Goal: Task Accomplishment & Management: Use online tool/utility

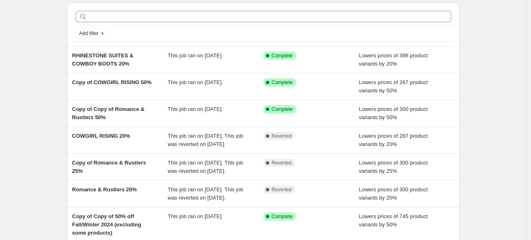
scroll to position [41, 0]
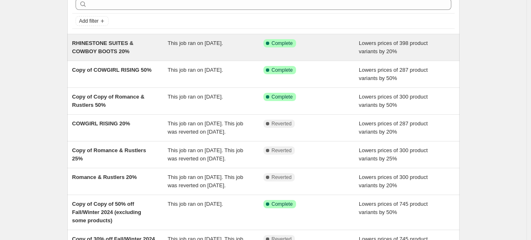
click at [107, 46] on span "RHINESTONE SUITES & COWBOY BOOTS 20%" at bounding box center [103, 47] width 62 height 14
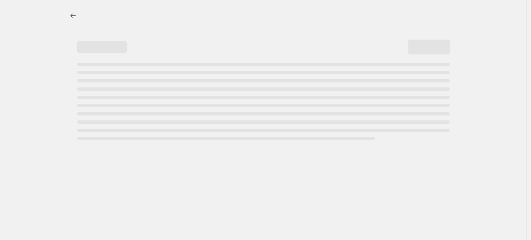
select select "percentage"
select select "not_equal"
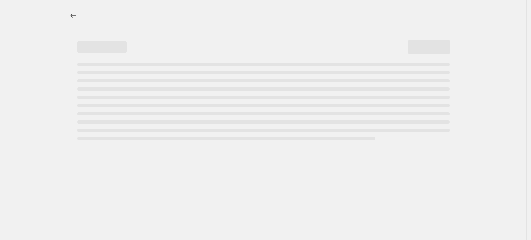
select select "not_equal"
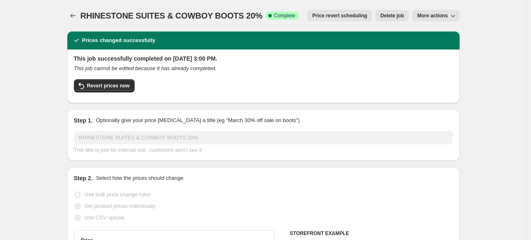
select select "collection"
click at [101, 86] on span "Revert prices now" at bounding box center [108, 86] width 43 height 7
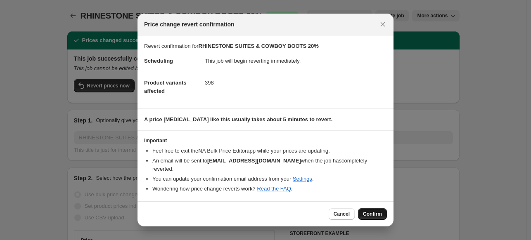
click at [371, 211] on span "Confirm" at bounding box center [372, 214] width 19 height 7
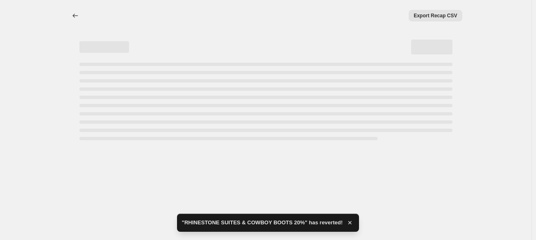
select select "percentage"
select select "collection"
select select "not_equal"
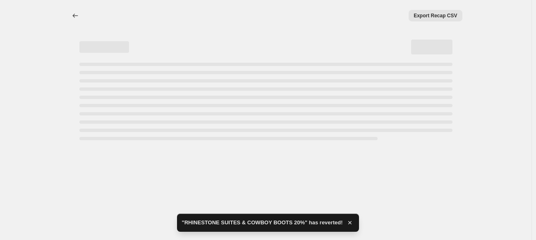
select select "not_equal"
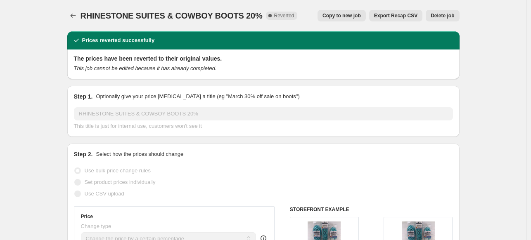
click at [350, 18] on span "Copy to new job" at bounding box center [342, 15] width 38 height 7
select select "percentage"
select select "collection"
select select "not_equal"
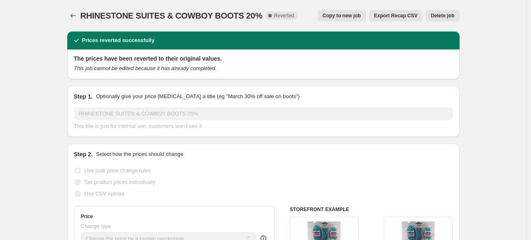
select select "not_equal"
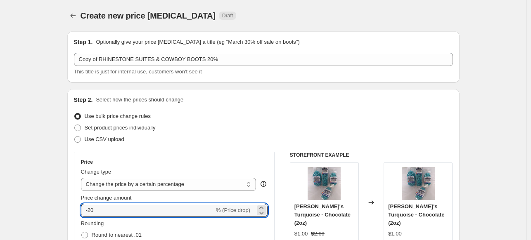
drag, startPoint x: 107, startPoint y: 211, endPoint x: 57, endPoint y: 211, distance: 50.4
type input "-50"
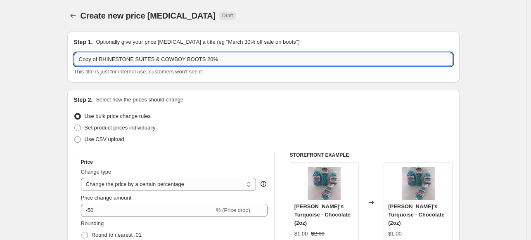
click at [216, 59] on input "Copy of RHINESTONE SUITES & COWBOY BOOTS 20%" at bounding box center [263, 59] width 379 height 13
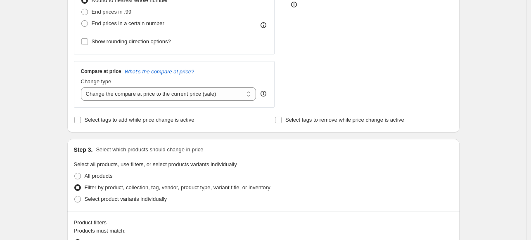
scroll to position [248, 0]
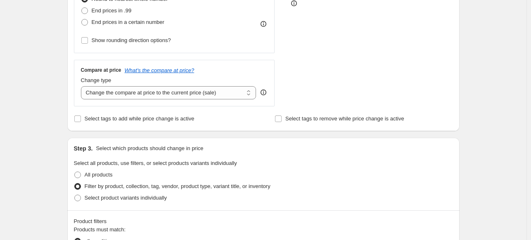
type input "Copy of RHINESTONE SUITES & COWBOY BOOTS 50%"
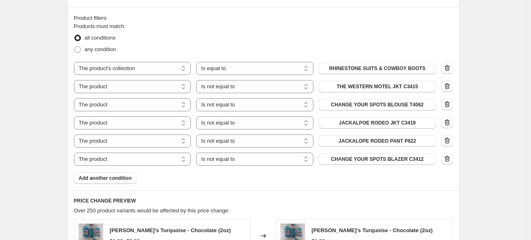
scroll to position [455, 0]
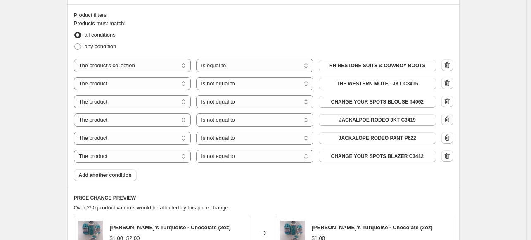
click at [450, 119] on icon "button" at bounding box center [447, 120] width 8 height 8
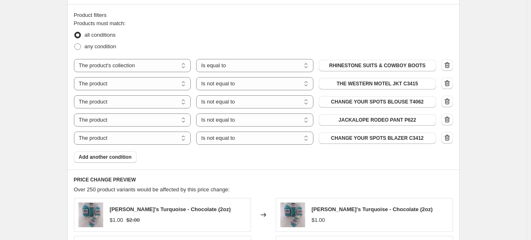
click at [448, 119] on icon "button" at bounding box center [447, 120] width 8 height 8
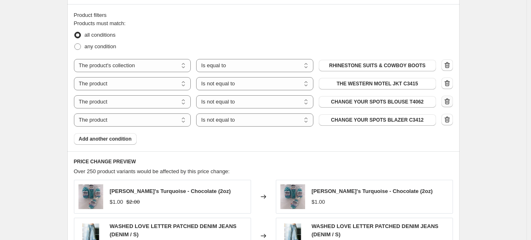
click at [448, 102] on icon "button" at bounding box center [448, 102] width 1 height 2
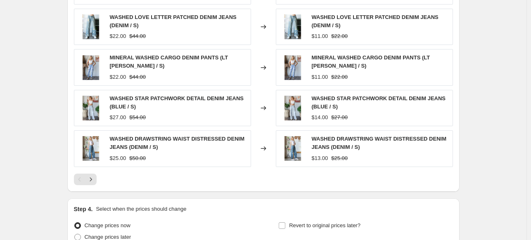
scroll to position [702, 0]
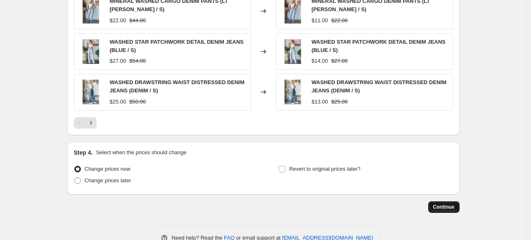
click at [448, 207] on span "Continue" at bounding box center [443, 207] width 21 height 7
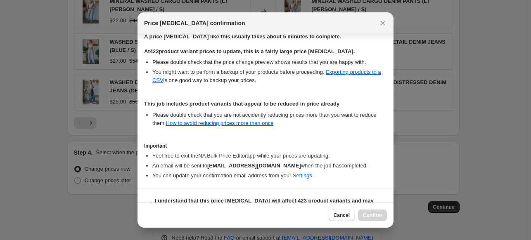
scroll to position [152, 0]
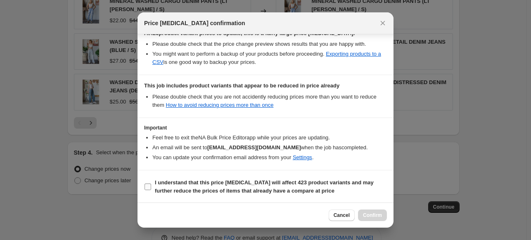
click at [148, 184] on input "I understand that this price change job will affect 423 product variants and ma…" at bounding box center [148, 187] width 7 height 7
checkbox input "true"
click at [373, 214] on span "Confirm" at bounding box center [372, 215] width 19 height 7
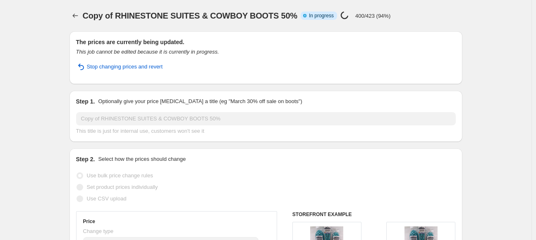
select select "percentage"
select select "collection"
select select "not_equal"
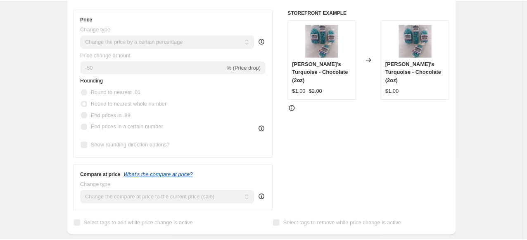
scroll to position [124, 0]
